Goal: Contribute content: Contribute content

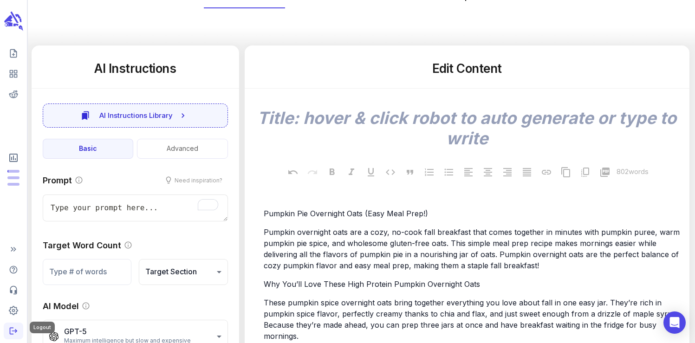
scroll to position [116, 0]
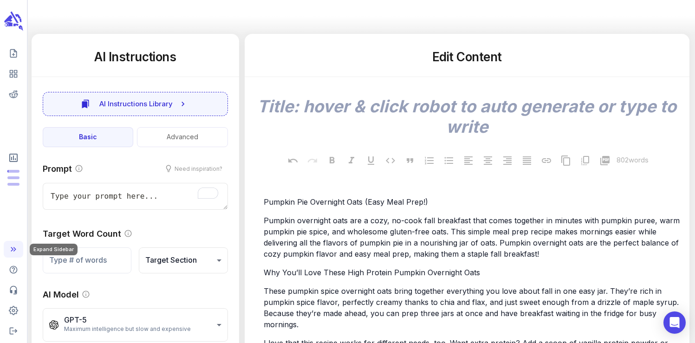
click at [14, 249] on icon "Expand Sidebar" at bounding box center [13, 248] width 9 height 9
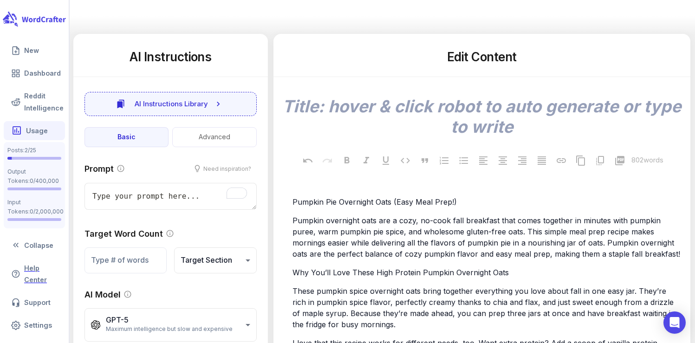
click at [30, 133] on link "Usage" at bounding box center [34, 130] width 61 height 19
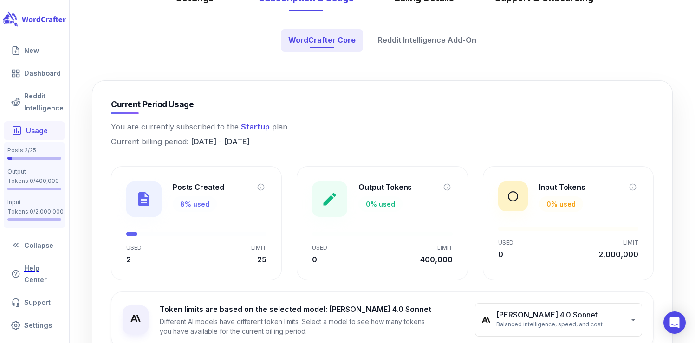
scroll to position [77, 0]
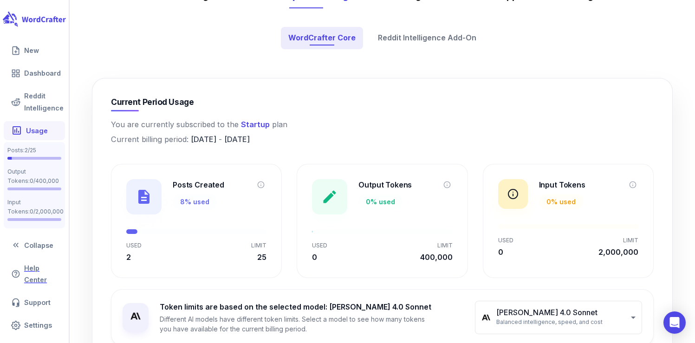
drag, startPoint x: 193, startPoint y: 140, endPoint x: 292, endPoint y: 143, distance: 99.8
click at [292, 143] on p "Current billing period: [DATE] - [DATE]" at bounding box center [382, 140] width 542 height 12
click at [309, 141] on p "Current billing period: [DATE] - [DATE]" at bounding box center [382, 140] width 542 height 12
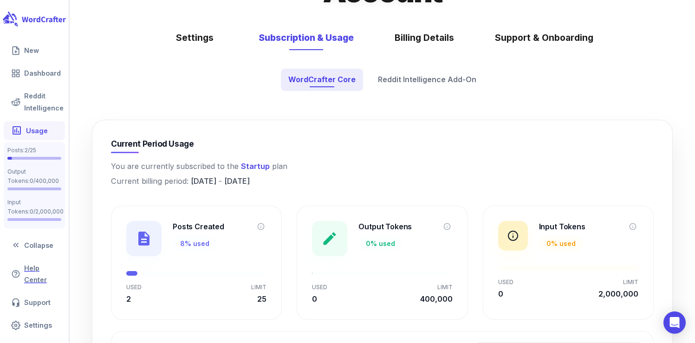
scroll to position [0, 0]
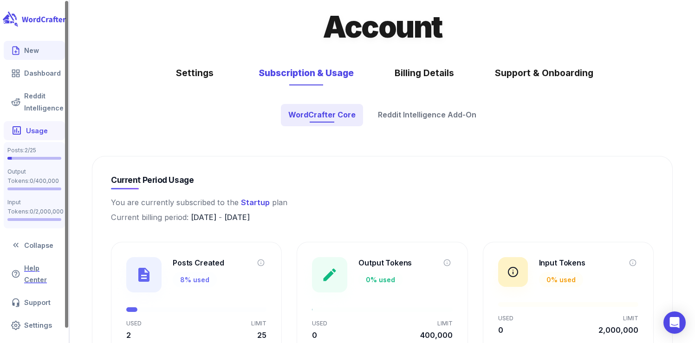
click at [32, 54] on link "New" at bounding box center [34, 50] width 61 height 19
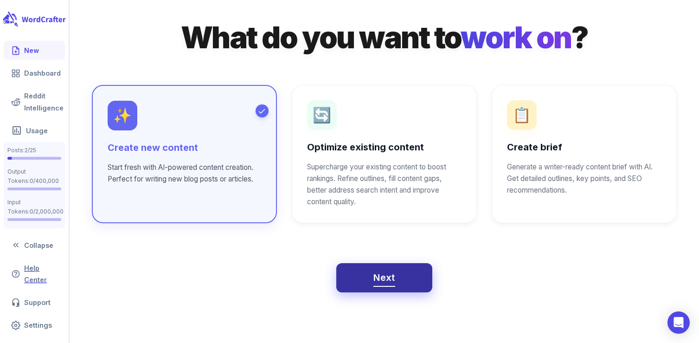
click at [401, 282] on button "Next" at bounding box center [384, 278] width 96 height 30
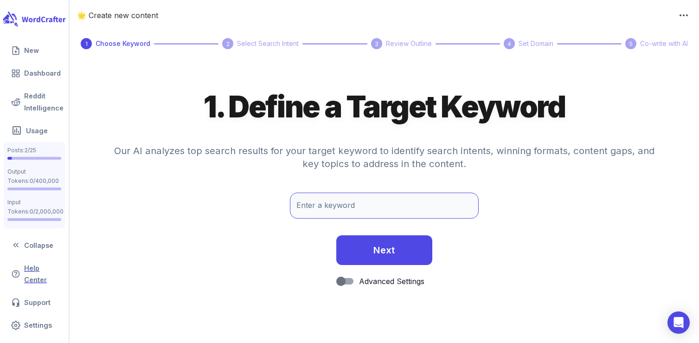
click at [317, 215] on input "Enter a keyword" at bounding box center [384, 206] width 189 height 26
paste input "crockpot applesauce"
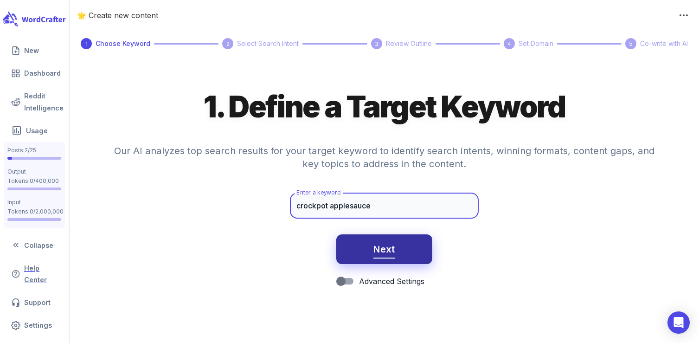
type input "crockpot applesauce"
click at [374, 261] on button "Next" at bounding box center [384, 249] width 96 height 30
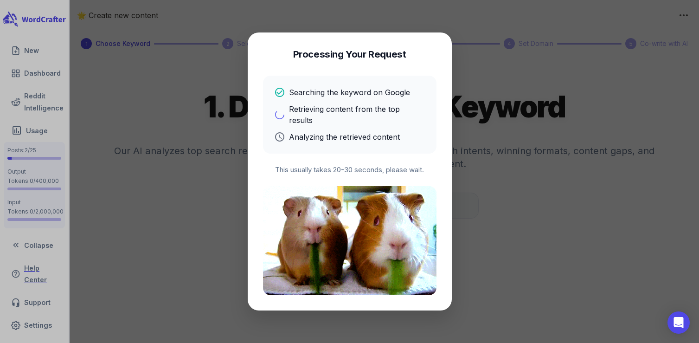
click at [498, 302] on div at bounding box center [349, 171] width 699 height 343
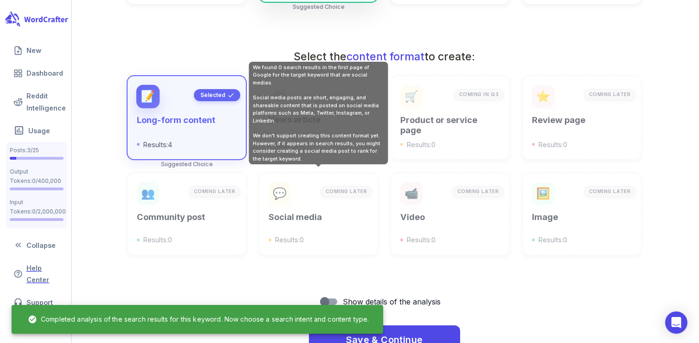
scroll to position [333, 0]
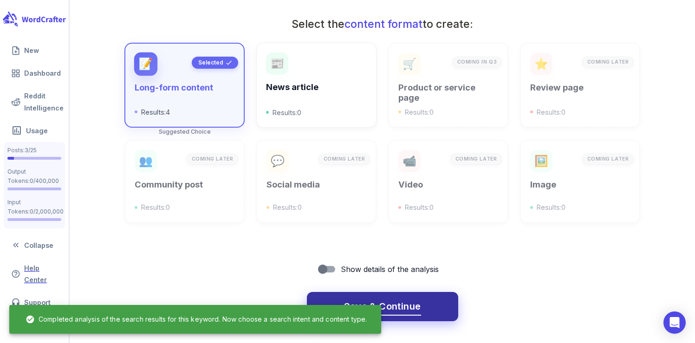
click at [405, 305] on span "Save & Continue" at bounding box center [382, 306] width 77 height 16
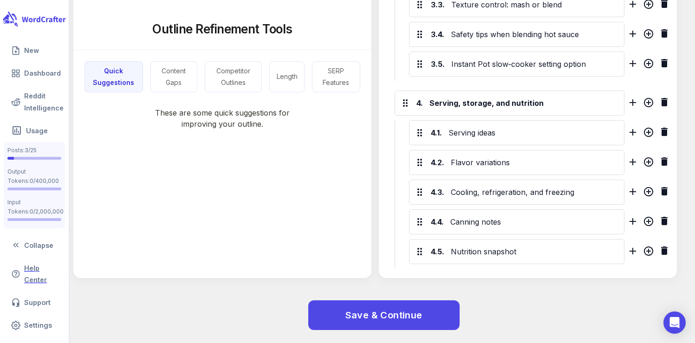
scroll to position [719, 0]
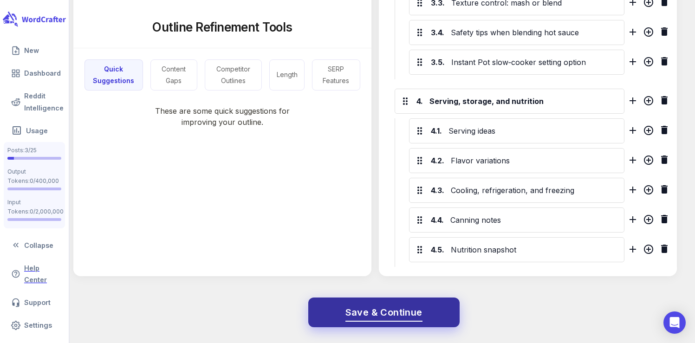
click at [379, 316] on span "Save & Continue" at bounding box center [383, 312] width 77 height 16
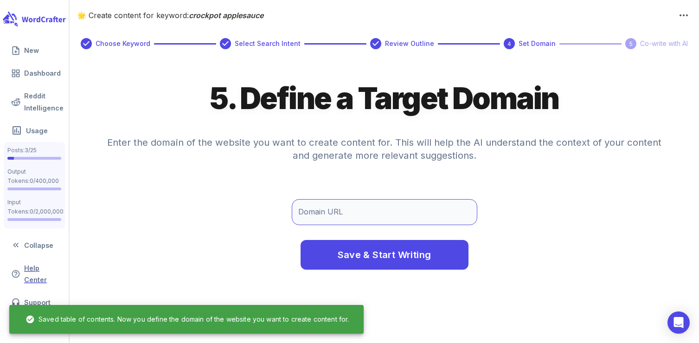
click at [341, 214] on input "Domain URL" at bounding box center [385, 212] width 186 height 26
type input "[DOMAIN_NAME]"
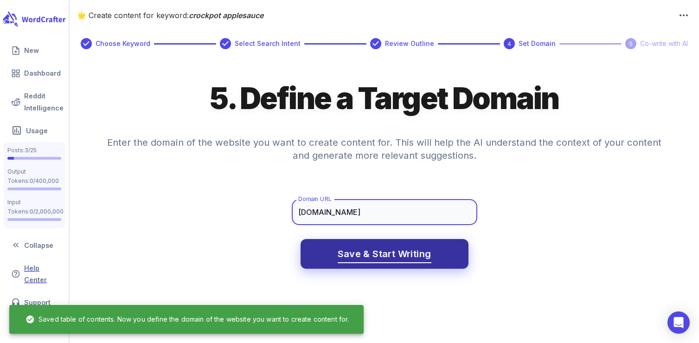
click at [367, 249] on span "Save & Start Writing" at bounding box center [385, 254] width 94 height 16
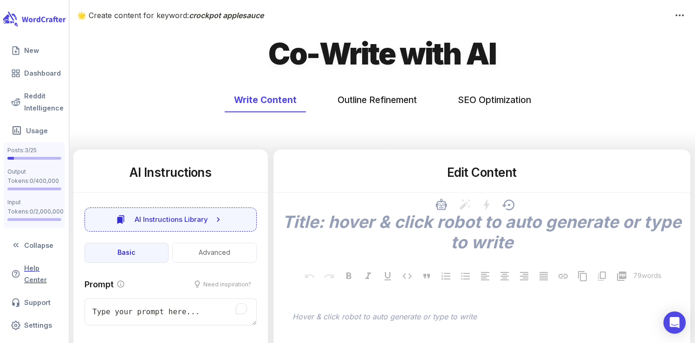
type textarea "x"
type input "56"
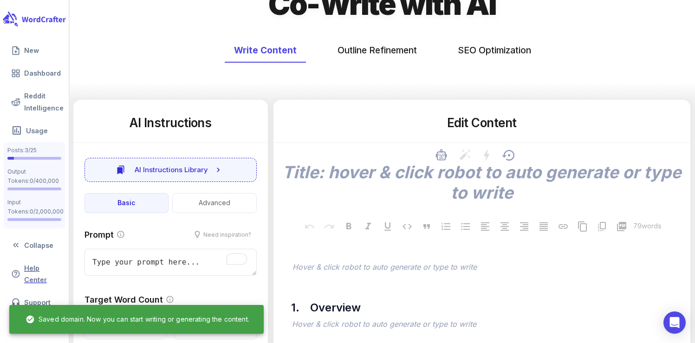
scroll to position [50, 0]
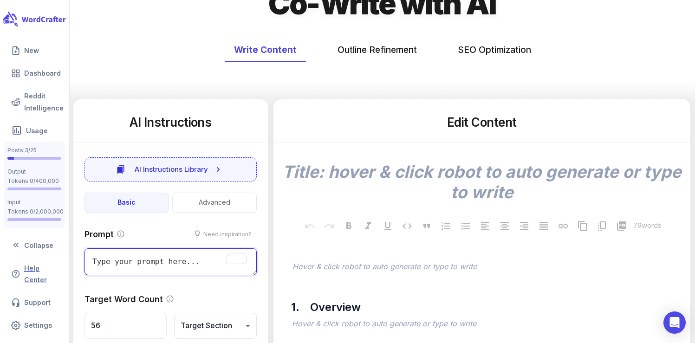
type textarea "x"
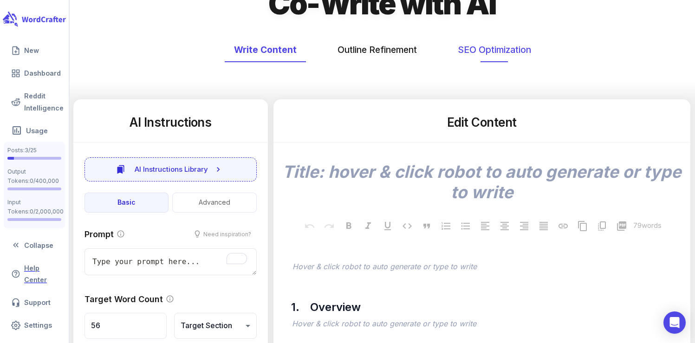
click at [495, 57] on button "SEO Optimization" at bounding box center [494, 50] width 92 height 25
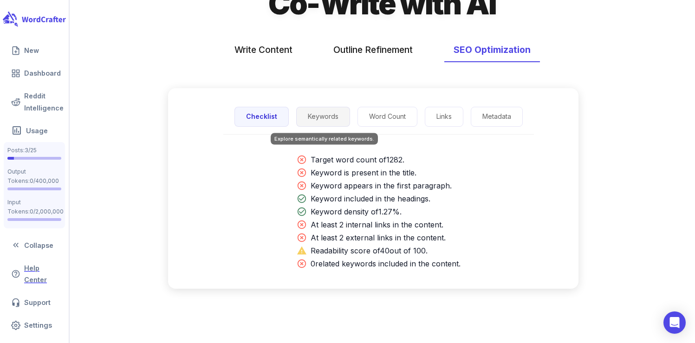
click at [322, 124] on button "Keywords" at bounding box center [323, 117] width 54 height 20
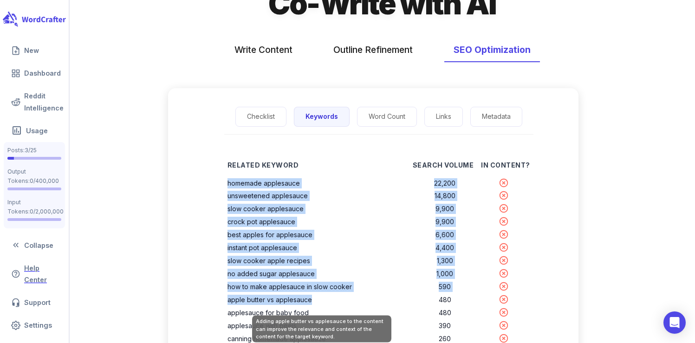
drag, startPoint x: 230, startPoint y: 182, endPoint x: 363, endPoint y: 299, distance: 176.9
click at [363, 299] on tbody "homemade applesauce 22,200 unsweetened applesauce 14,800 slow cooker applesauce…" at bounding box center [378, 306] width 302 height 259
copy tbody "homemade applesauce 22,200 unsweetened applesauce 14,800 slow cooker applesauce…"
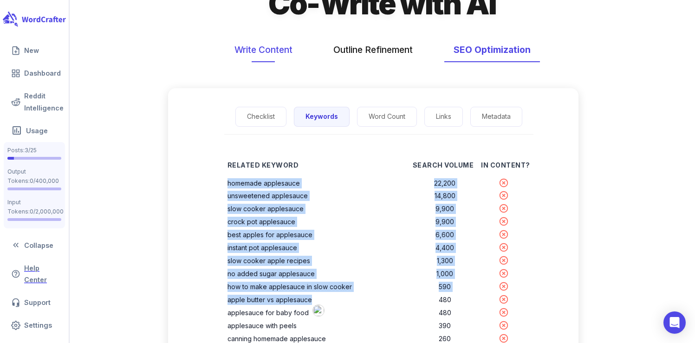
click at [260, 47] on button "Write Content" at bounding box center [263, 50] width 77 height 25
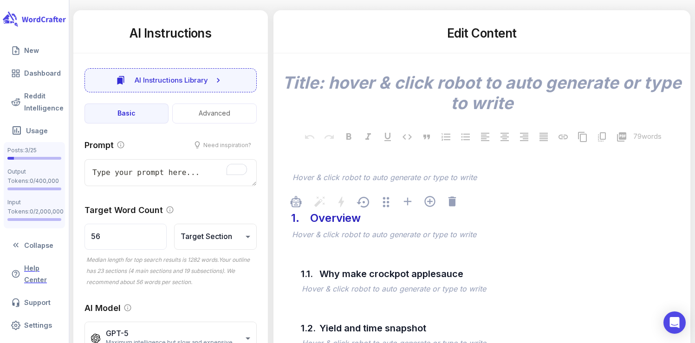
scroll to position [198, 0]
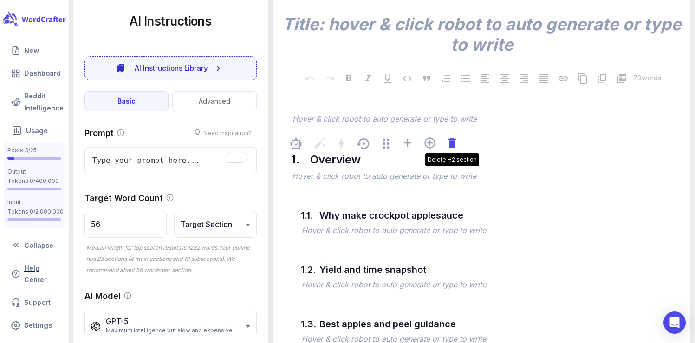
click at [453, 147] on icon at bounding box center [451, 143] width 7 height 10
type textarea "x"
type input "71"
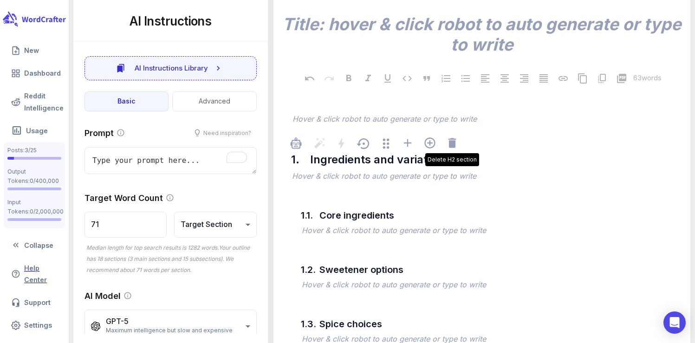
click at [453, 147] on icon at bounding box center [451, 143] width 7 height 10
type textarea "x"
type input "107"
type textarea "x"
type input "214"
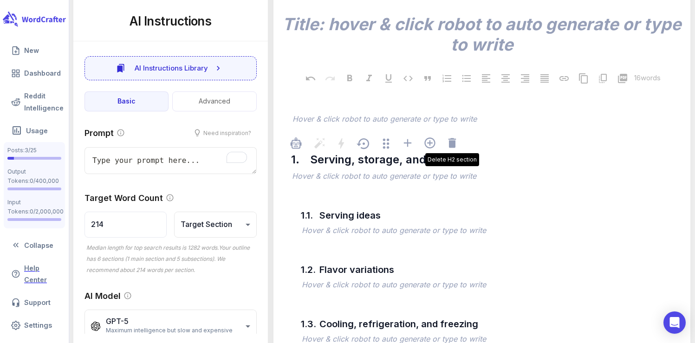
click at [453, 147] on icon at bounding box center [451, 143] width 7 height 10
type textarea "x"
type input "321"
click at [453, 131] on span "﻿ Hover & click robot to auto generate or type to write" at bounding box center [486, 120] width 392 height 22
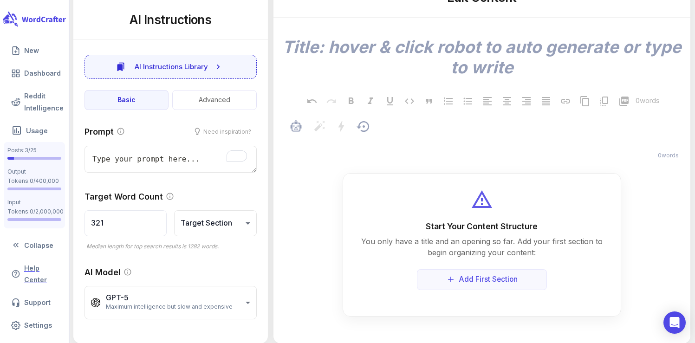
click at [453, 147] on span "﻿ 0 words" at bounding box center [486, 146] width 392 height 31
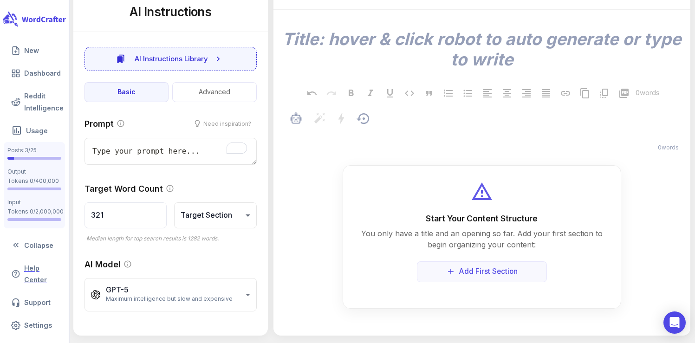
click at [426, 140] on p "﻿" at bounding box center [486, 134] width 388 height 11
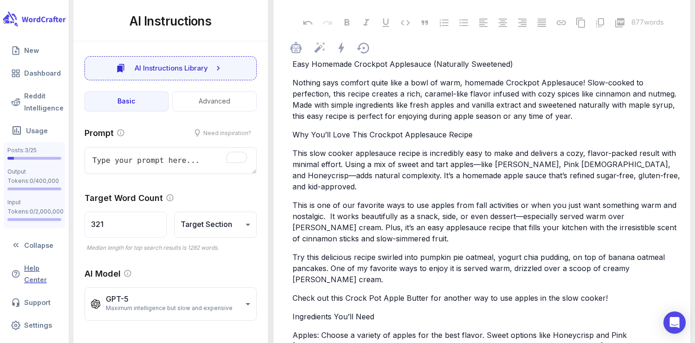
type textarea "x"
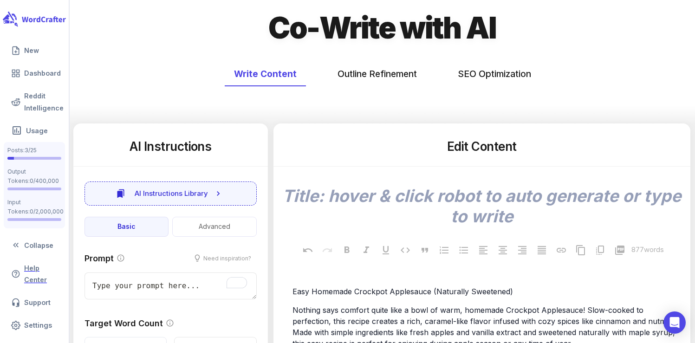
scroll to position [0, 0]
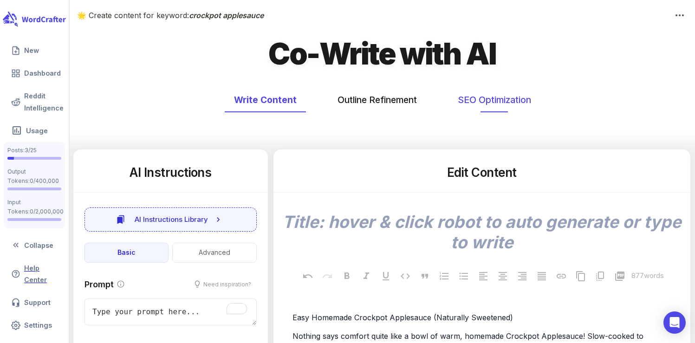
click at [500, 94] on button "SEO Optimization" at bounding box center [494, 100] width 92 height 25
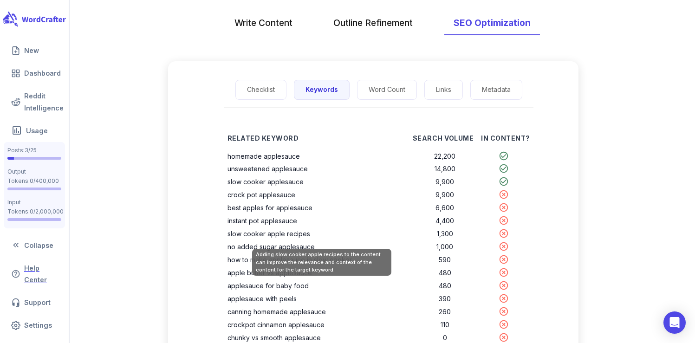
scroll to position [82, 0]
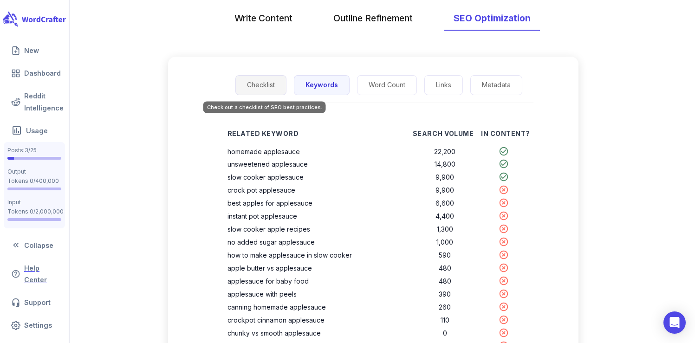
click at [251, 93] on button "Checklist" at bounding box center [260, 85] width 51 height 20
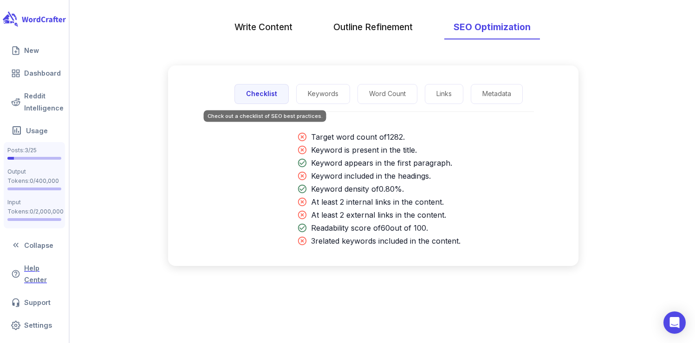
scroll to position [73, 0]
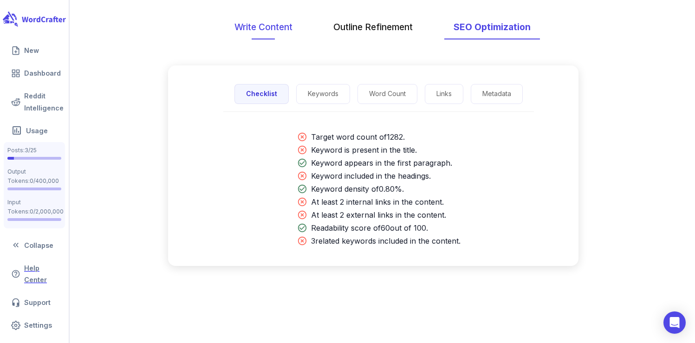
click at [267, 27] on button "Write Content" at bounding box center [263, 27] width 77 height 25
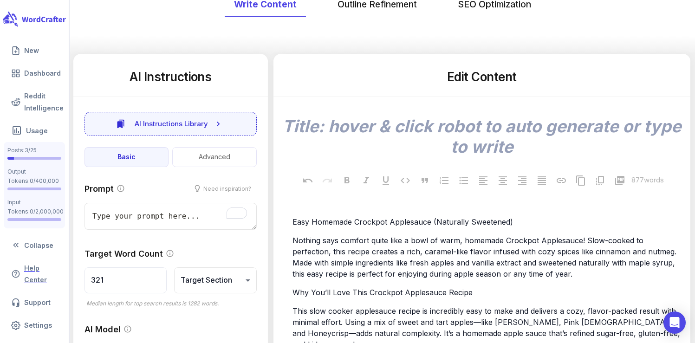
scroll to position [104, 0]
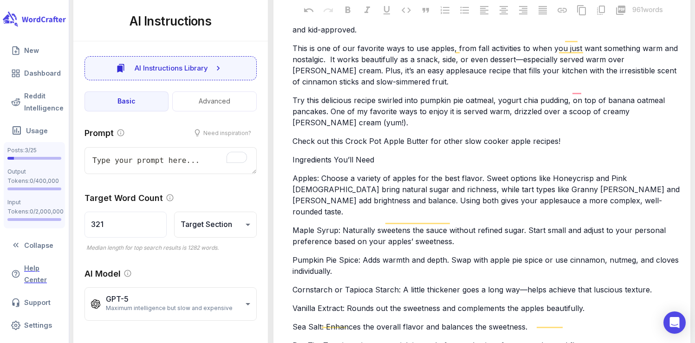
type textarea "x"
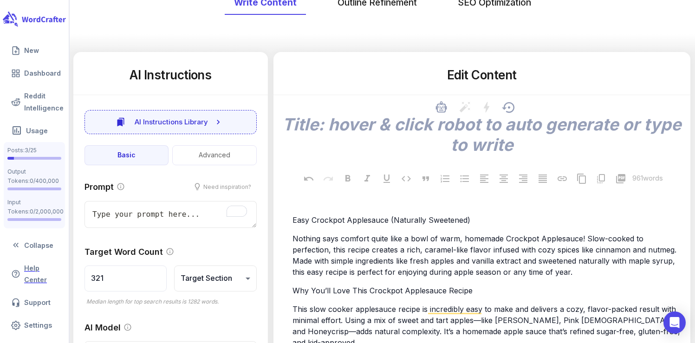
scroll to position [21, 0]
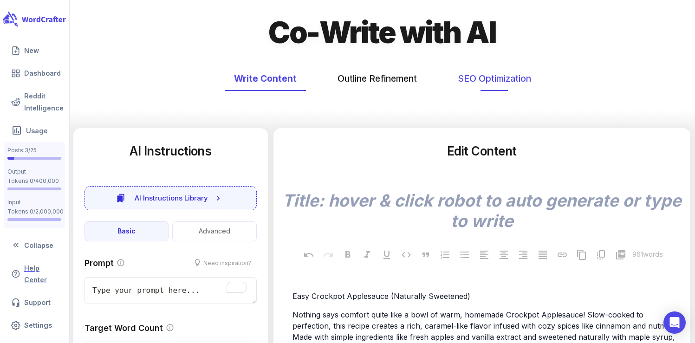
click at [482, 75] on button "SEO Optimization" at bounding box center [494, 78] width 92 height 25
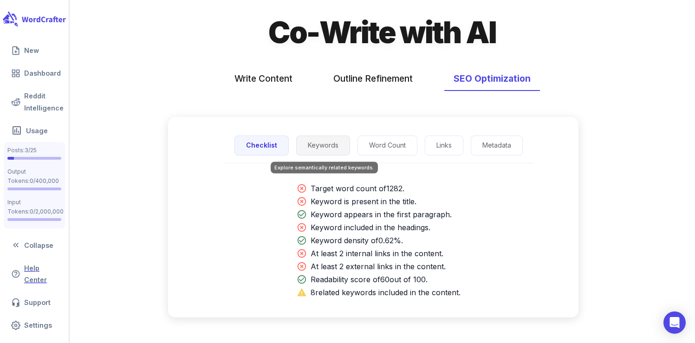
click at [317, 154] on button "Keywords" at bounding box center [323, 145] width 54 height 20
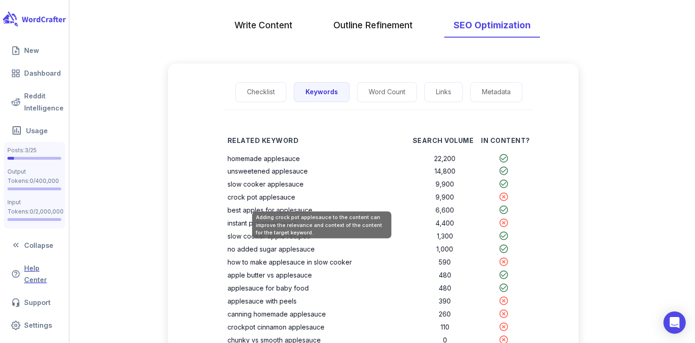
scroll to position [75, 0]
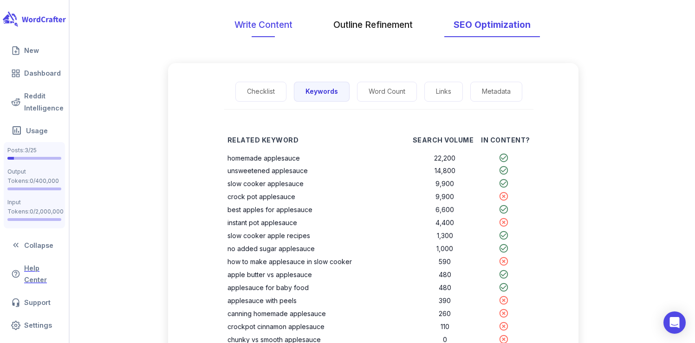
click at [262, 25] on button "Write Content" at bounding box center [263, 25] width 77 height 25
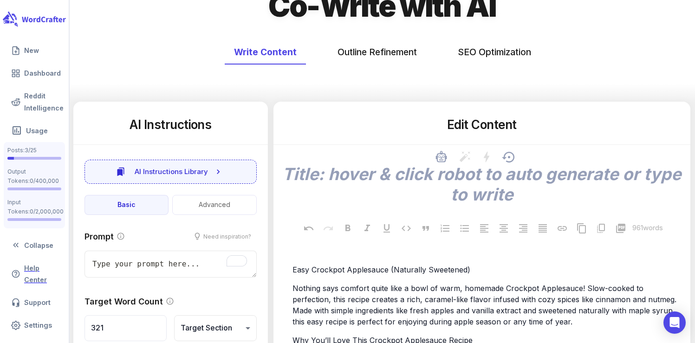
scroll to position [119, 0]
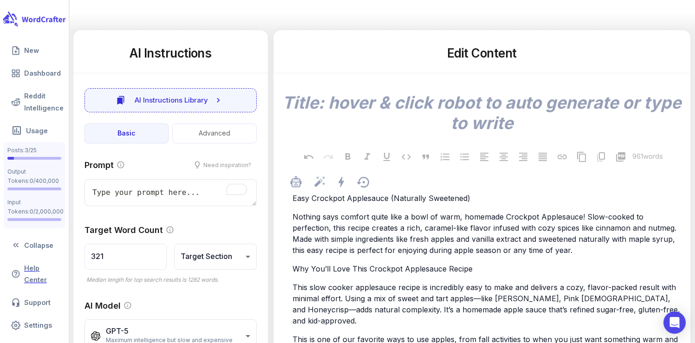
click at [349, 244] on p "Nothing says comfort quite like a bowl of warm, homemade Crockpot Applesauce! S…" at bounding box center [486, 233] width 388 height 45
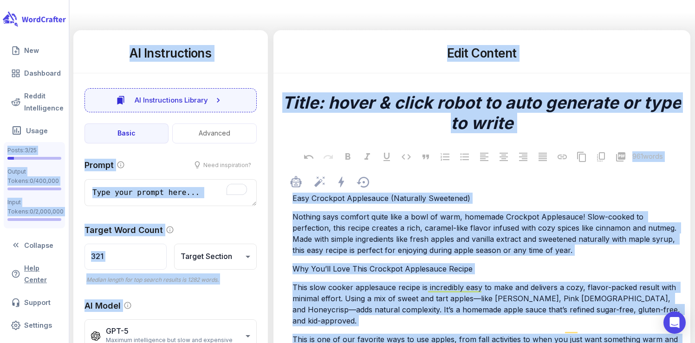
click at [349, 244] on p "Nothing says comfort quite like a bowl of warm, homemade Crockpot Applesauce! S…" at bounding box center [486, 233] width 388 height 45
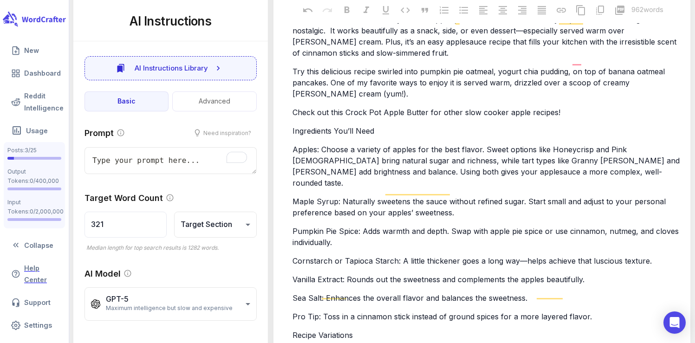
type textarea "x"
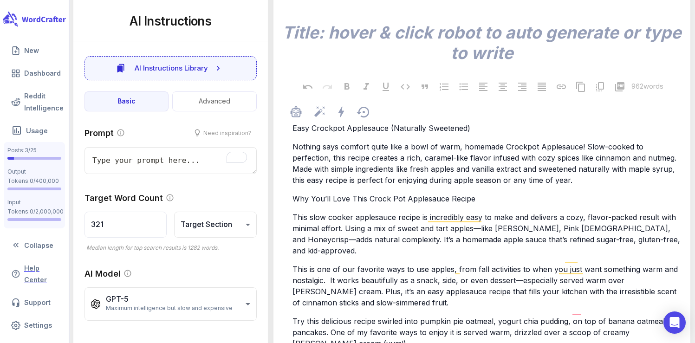
scroll to position [0, 0]
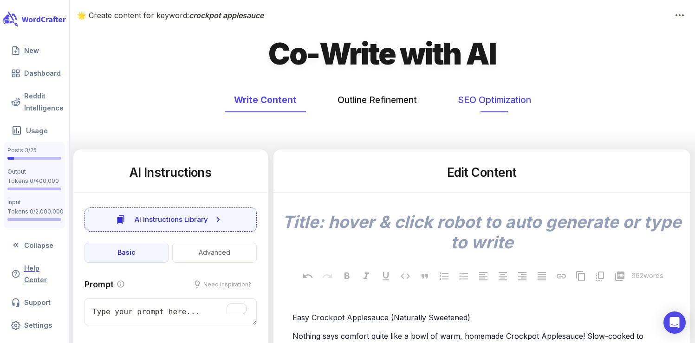
click at [482, 104] on button "SEO Optimization" at bounding box center [494, 100] width 92 height 25
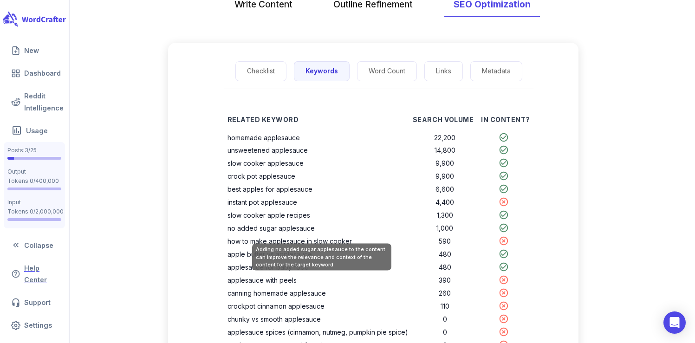
scroll to position [96, 0]
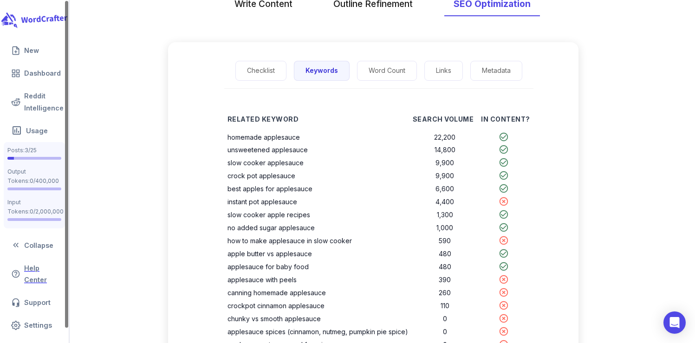
click at [34, 21] on icon "scrollable content" at bounding box center [36, 19] width 70 height 20
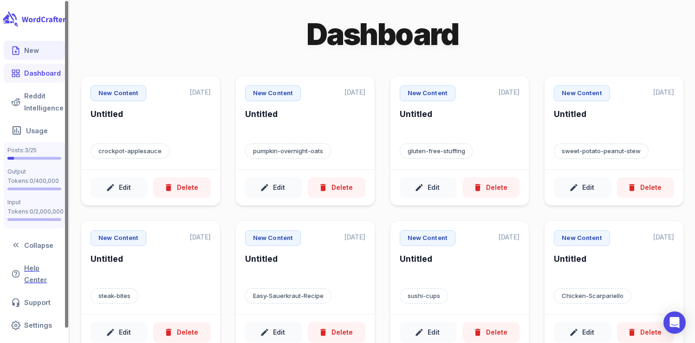
click at [37, 57] on link "New" at bounding box center [34, 50] width 61 height 19
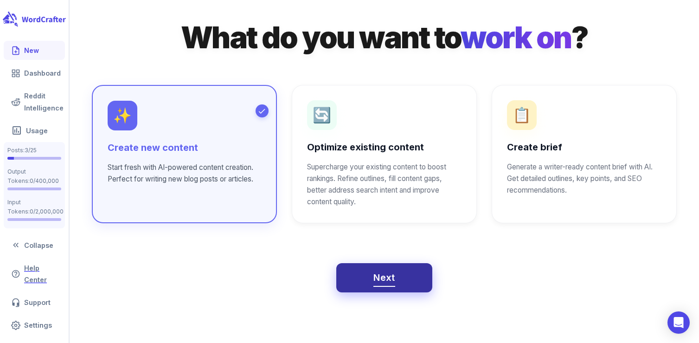
click at [381, 281] on span "Next" at bounding box center [384, 278] width 22 height 16
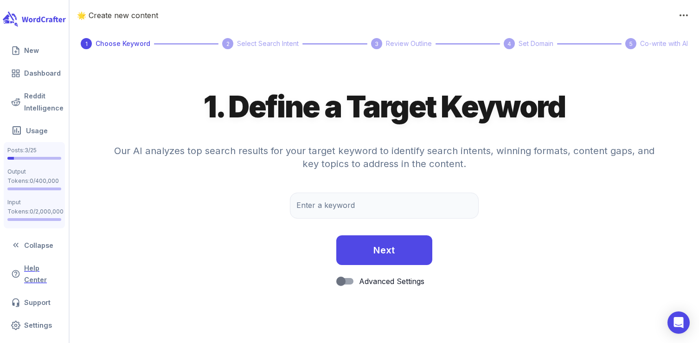
click at [359, 221] on div "Enter a keyword Enter a keyword" at bounding box center [384, 210] width 189 height 35
click at [349, 211] on input "Enter a keyword" at bounding box center [384, 206] width 189 height 26
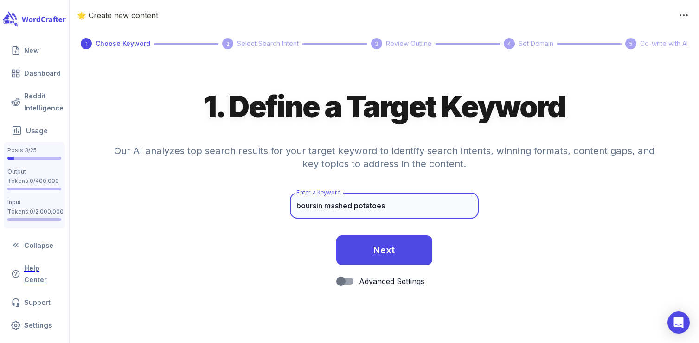
type input "boursin mashed potatoes"
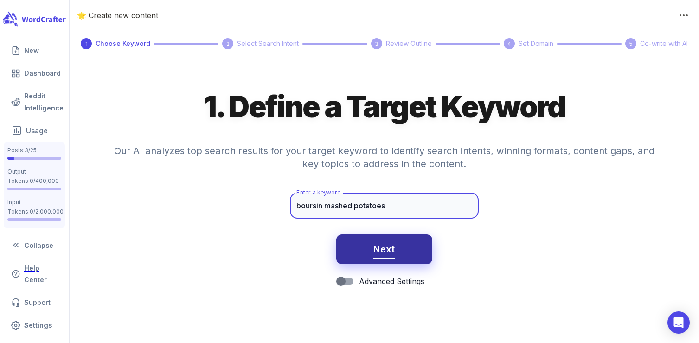
click at [389, 254] on span "Next" at bounding box center [384, 249] width 22 height 16
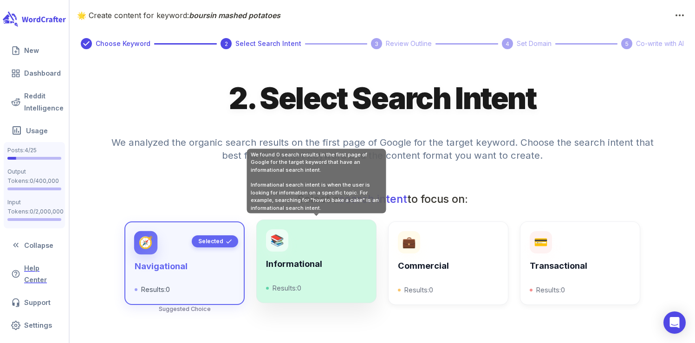
click at [337, 270] on div "Informational Results: 0" at bounding box center [316, 276] width 100 height 34
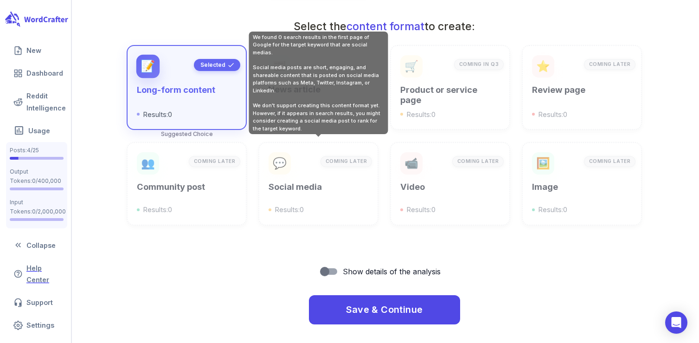
scroll to position [333, 0]
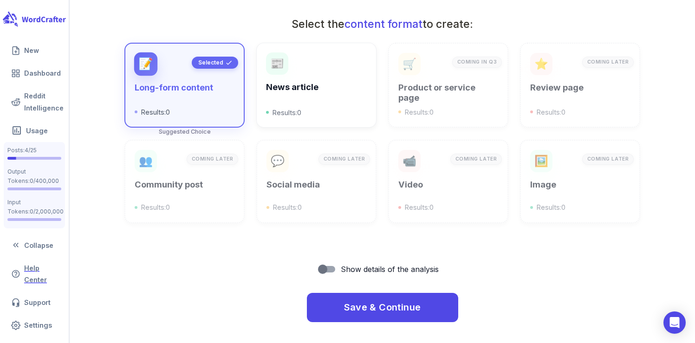
click at [356, 290] on div "Save & Continue" at bounding box center [382, 303] width 610 height 37
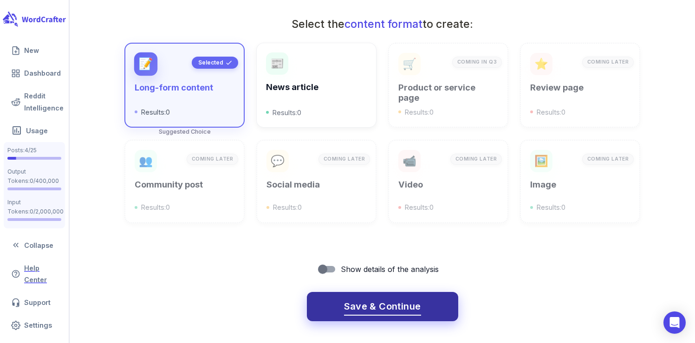
click at [359, 296] on button "Save & Continue" at bounding box center [382, 307] width 151 height 30
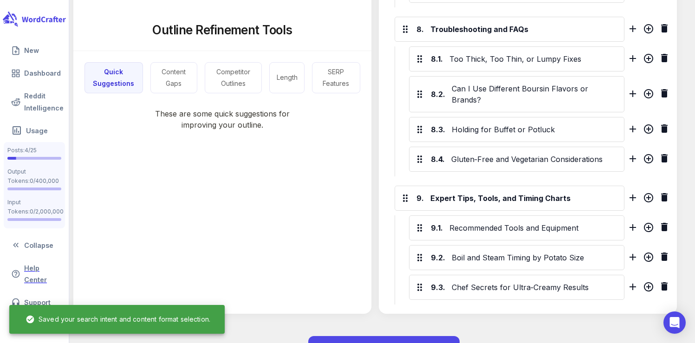
scroll to position [1425, 0]
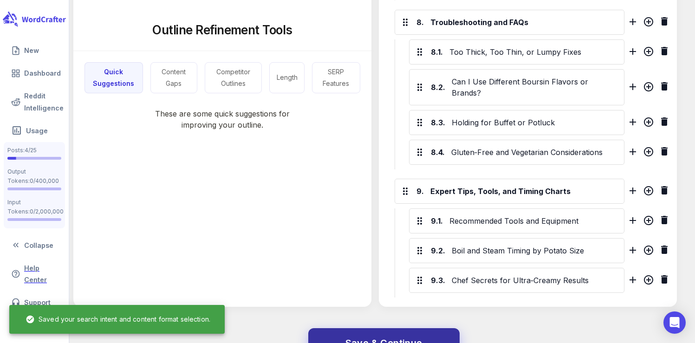
click at [410, 335] on span "Save & Continue" at bounding box center [383, 343] width 77 height 16
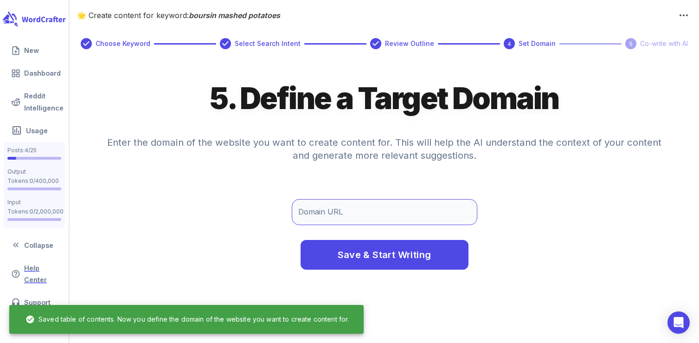
click at [364, 212] on input "Domain URL" at bounding box center [385, 212] width 186 height 26
type input "q"
type input "[DOMAIN_NAME]"
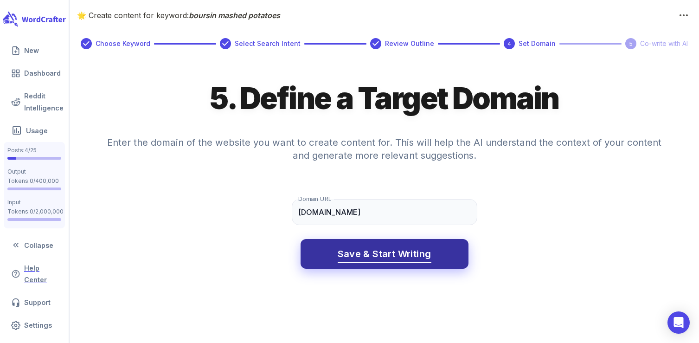
click at [365, 251] on span "Save & Start Writing" at bounding box center [385, 254] width 94 height 16
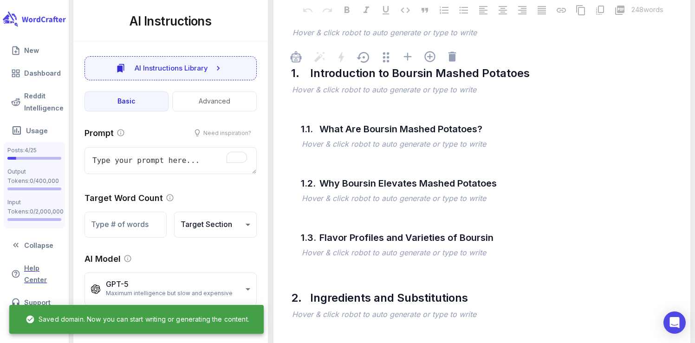
scroll to position [201, 0]
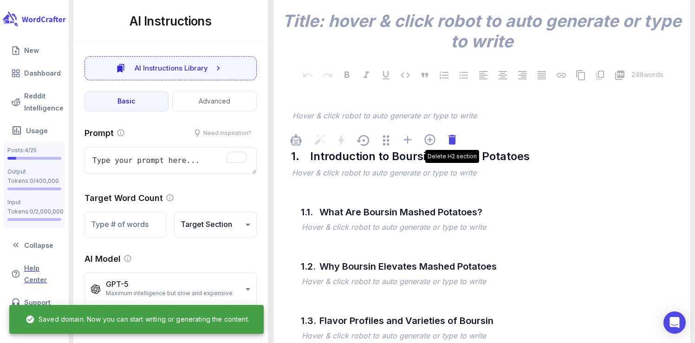
click at [451, 139] on icon at bounding box center [451, 140] width 7 height 10
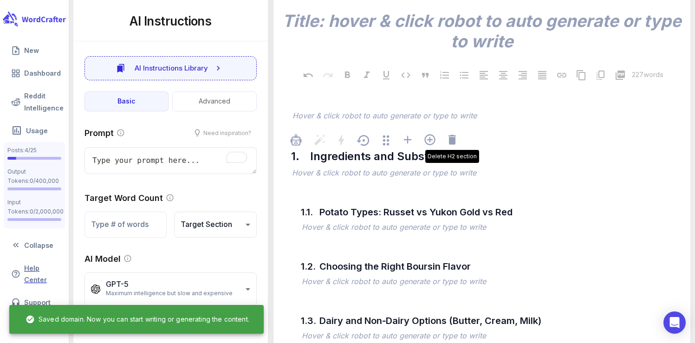
click at [451, 139] on icon at bounding box center [451, 140] width 7 height 10
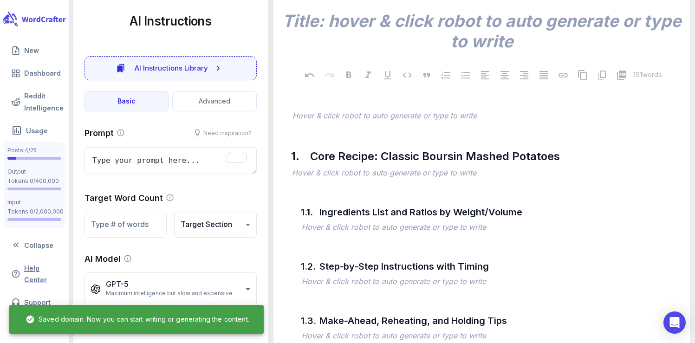
click at [451, 139] on icon at bounding box center [451, 140] width 7 height 10
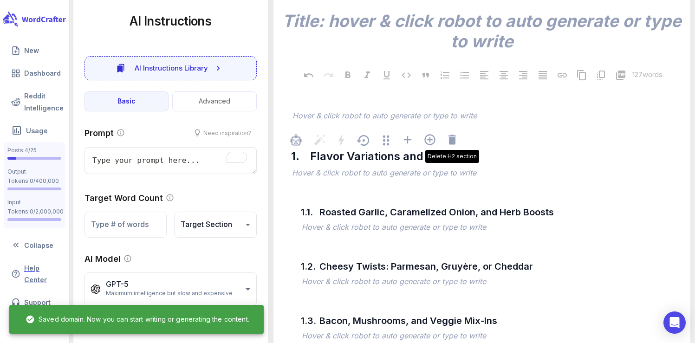
click at [451, 139] on icon at bounding box center [451, 140] width 7 height 10
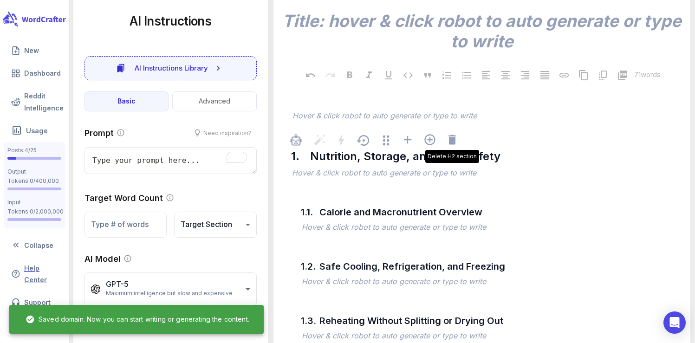
click at [451, 139] on icon at bounding box center [451, 140] width 7 height 10
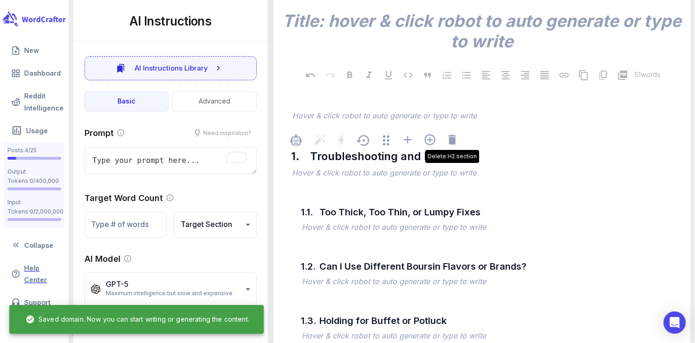
click at [451, 139] on icon at bounding box center [451, 140] width 7 height 10
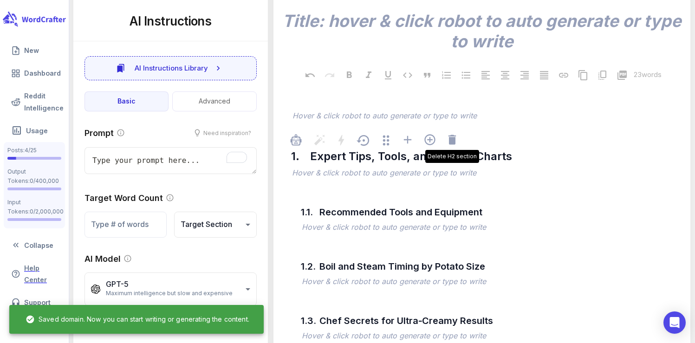
click at [451, 139] on icon at bounding box center [451, 140] width 7 height 10
click at [451, 122] on p "﻿" at bounding box center [486, 116] width 388 height 11
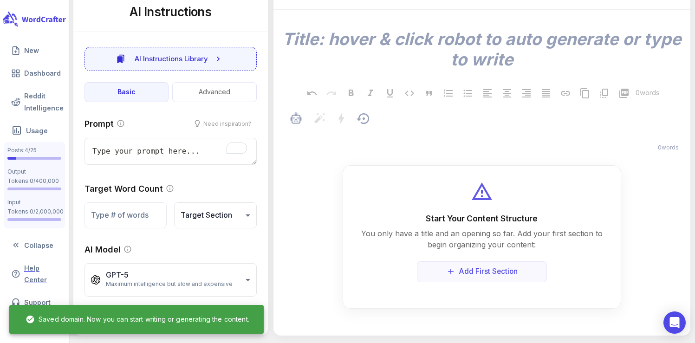
scroll to position [183, 0]
click at [451, 139] on p "﻿" at bounding box center [486, 134] width 388 height 11
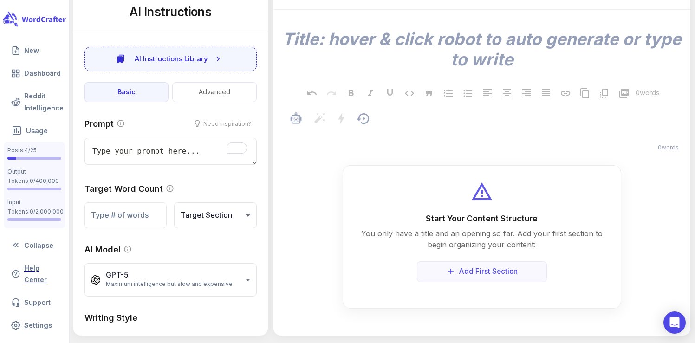
click at [445, 138] on p "﻿" at bounding box center [486, 134] width 388 height 11
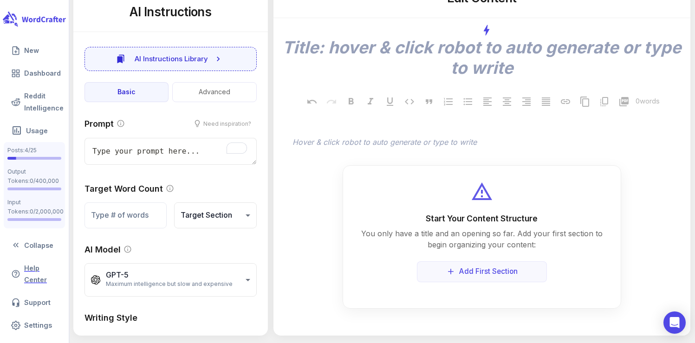
scroll to position [175, 0]
click at [344, 145] on span "﻿ Hover & click robot to auto generate or type to write" at bounding box center [486, 143] width 392 height 22
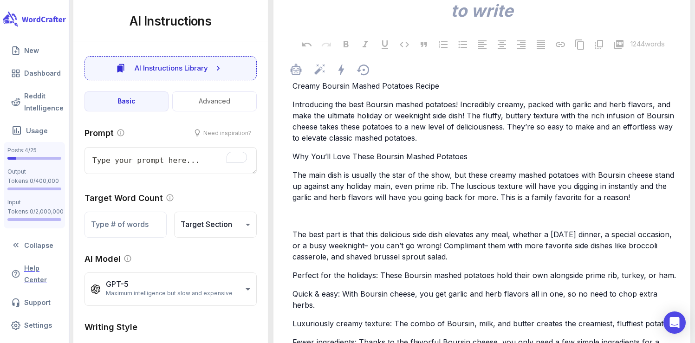
type textarea "x"
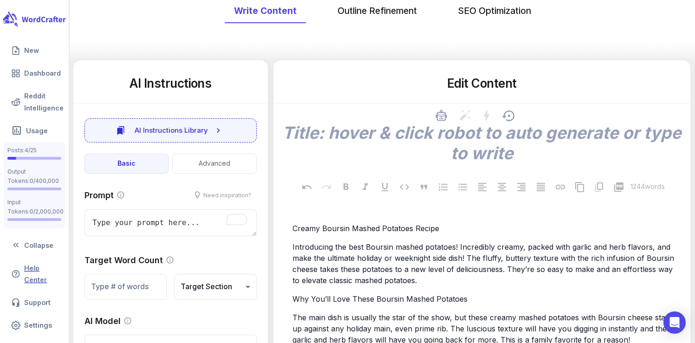
scroll to position [0, 0]
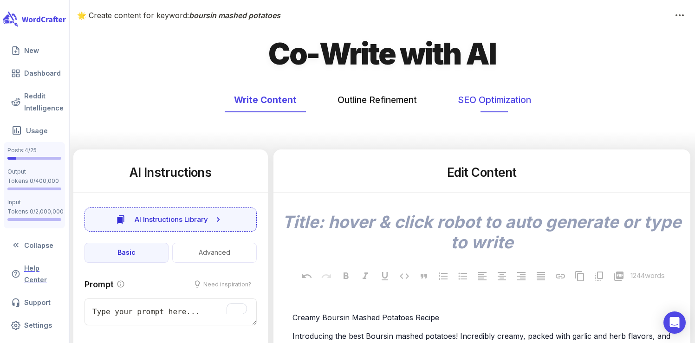
click at [487, 99] on button "SEO Optimization" at bounding box center [494, 100] width 92 height 25
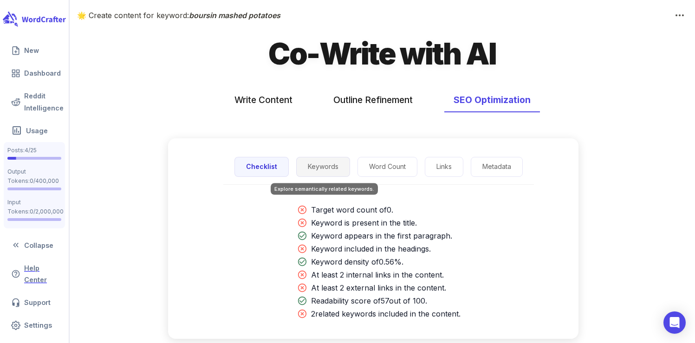
click at [322, 167] on button "Keywords" at bounding box center [323, 167] width 54 height 20
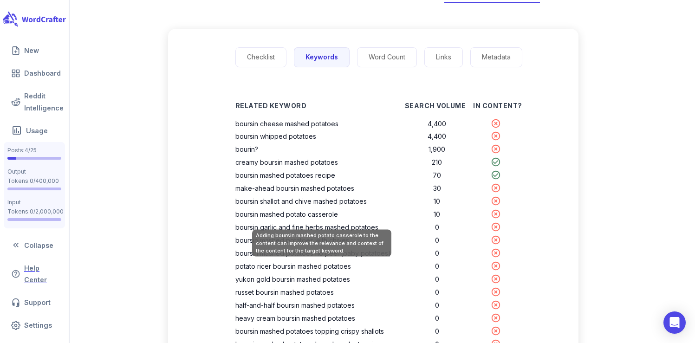
scroll to position [110, 0]
